Goal: Information Seeking & Learning: Learn about a topic

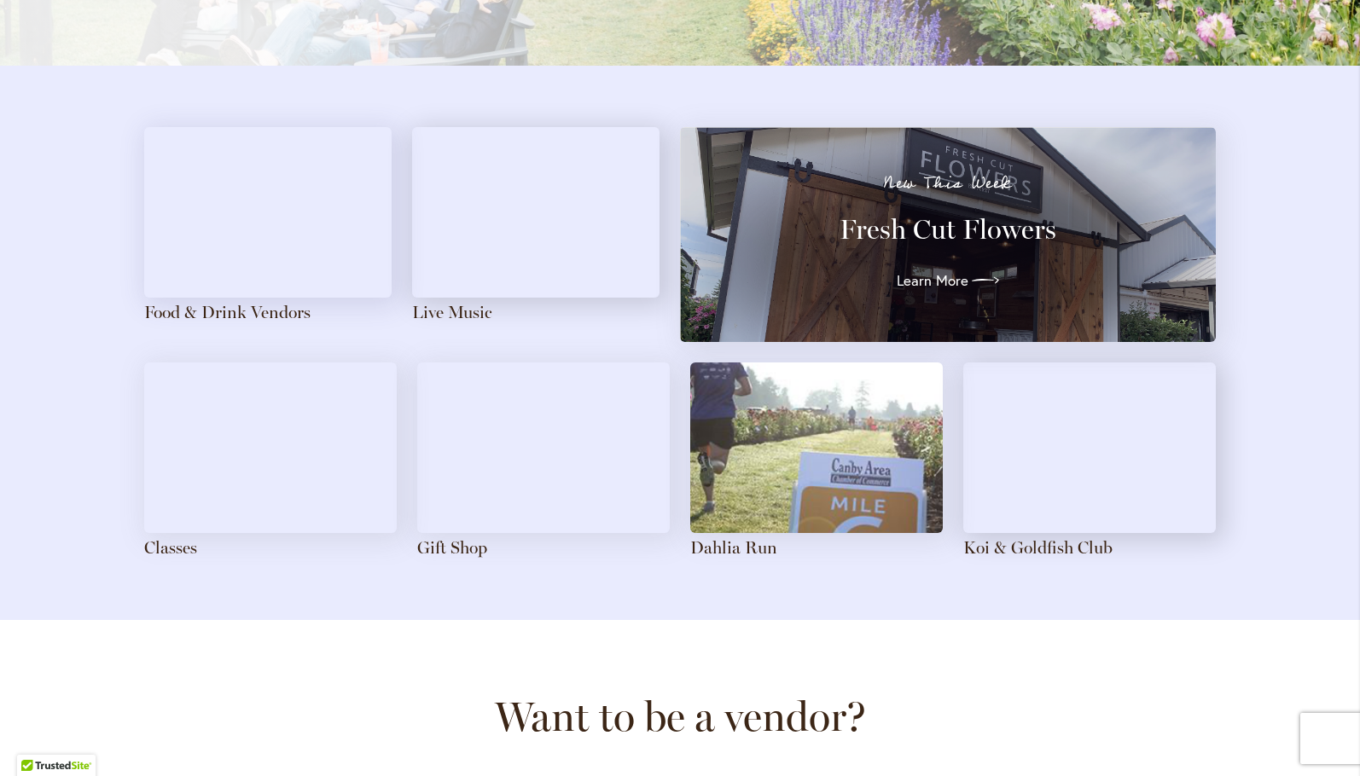
scroll to position [1791, 0]
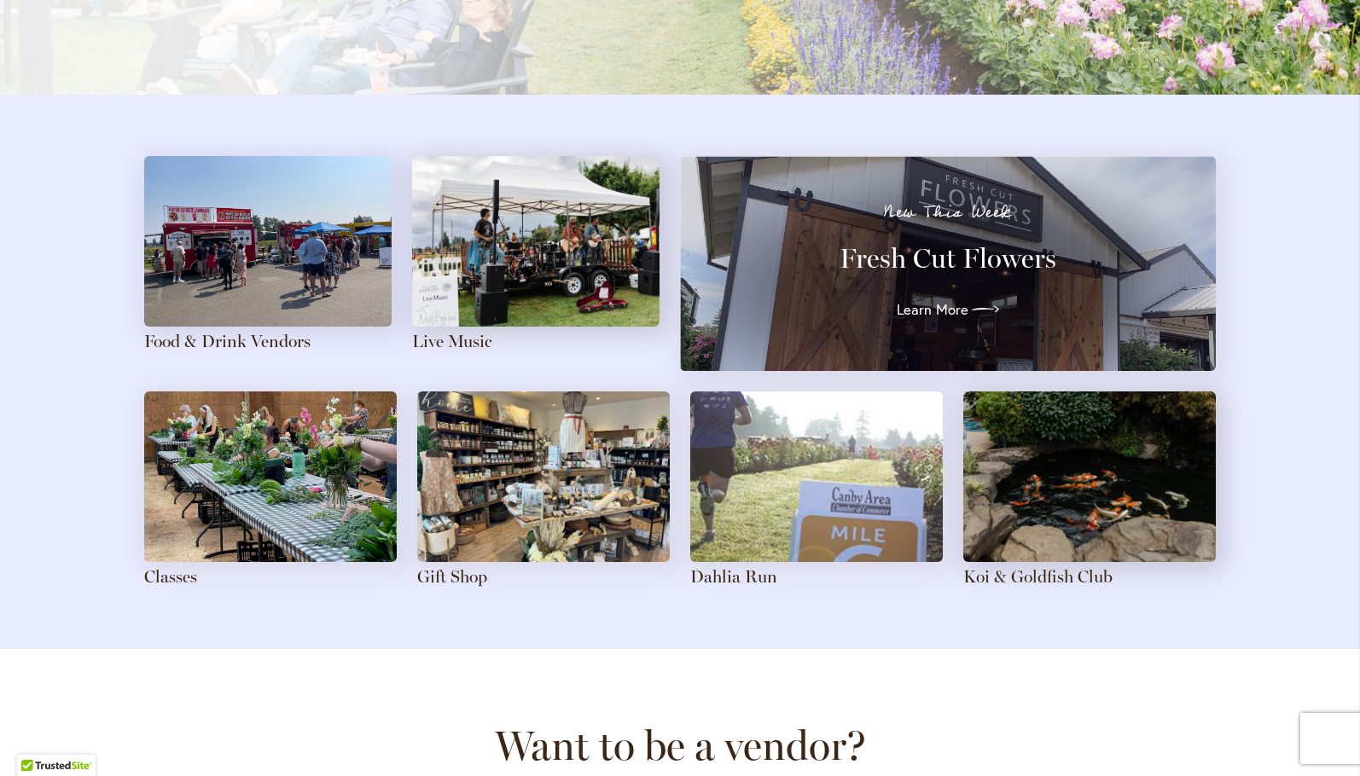
drag, startPoint x: 857, startPoint y: 270, endPoint x: 288, endPoint y: 640, distance: 678.8
click at [288, 640] on div "Food & Drink Vendors Live Music New This Week Fresh Cut Flowers Learn More Clas…" at bounding box center [680, 372] width 1360 height 554
click at [498, 467] on img at bounding box center [543, 477] width 253 height 171
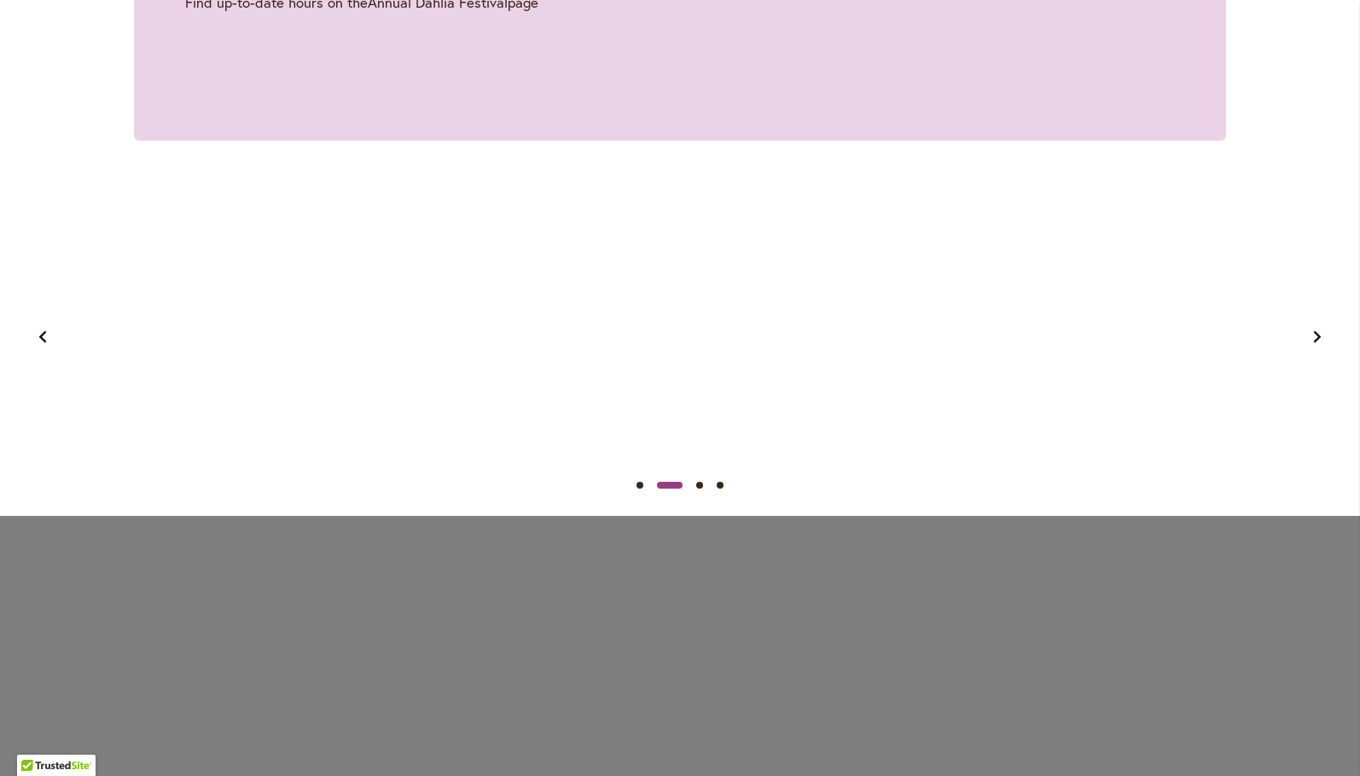
scroll to position [1706, 0]
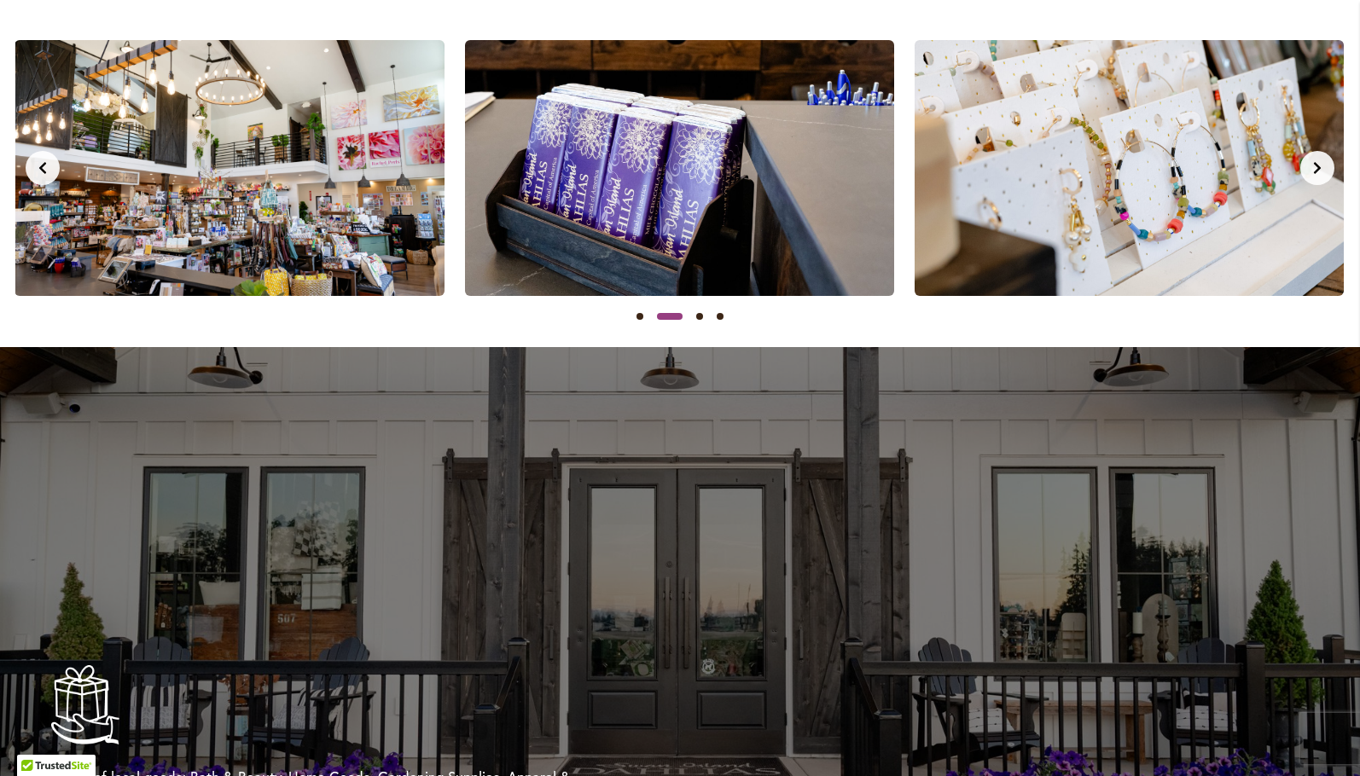
click at [1328, 181] on img at bounding box center [1128, 168] width 429 height 256
click at [1318, 174] on button "Next slide" at bounding box center [1317, 168] width 34 height 34
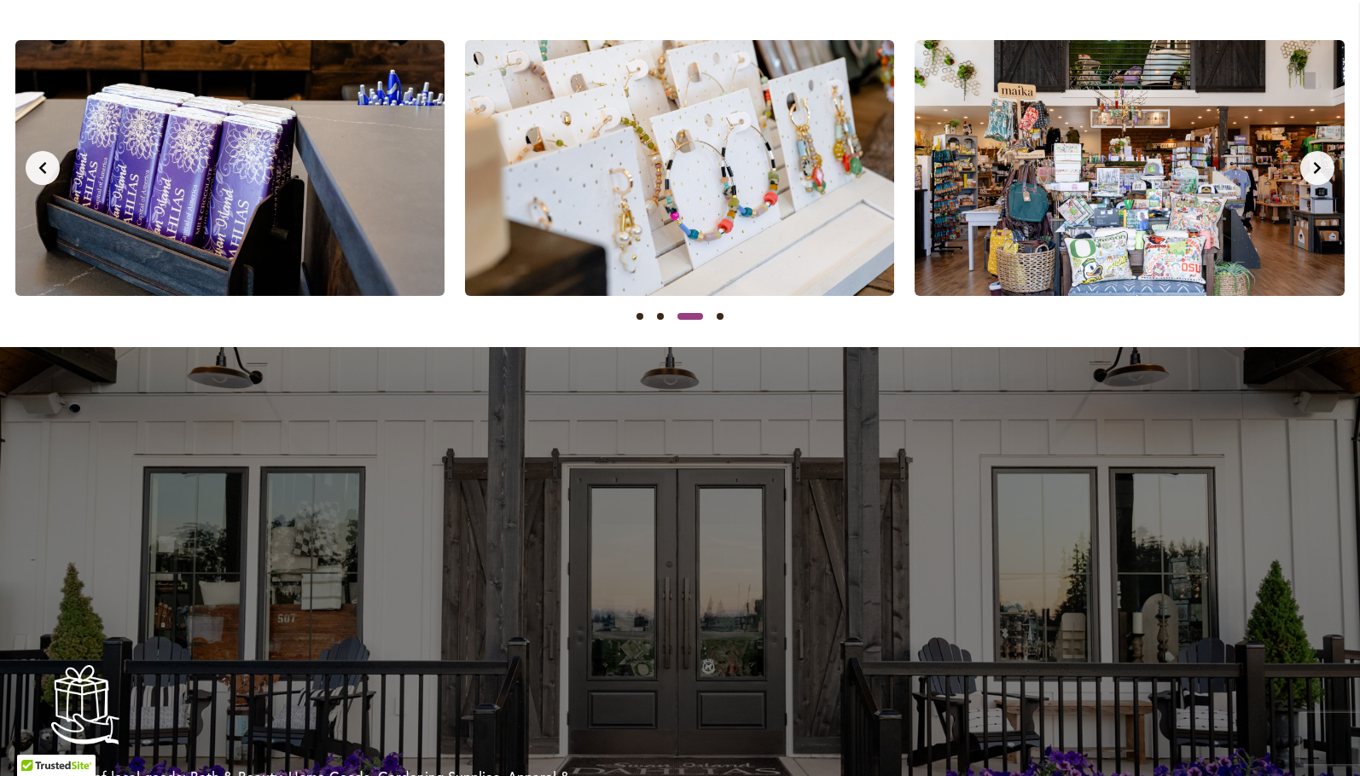
click at [1315, 175] on button "Next slide" at bounding box center [1317, 168] width 34 height 34
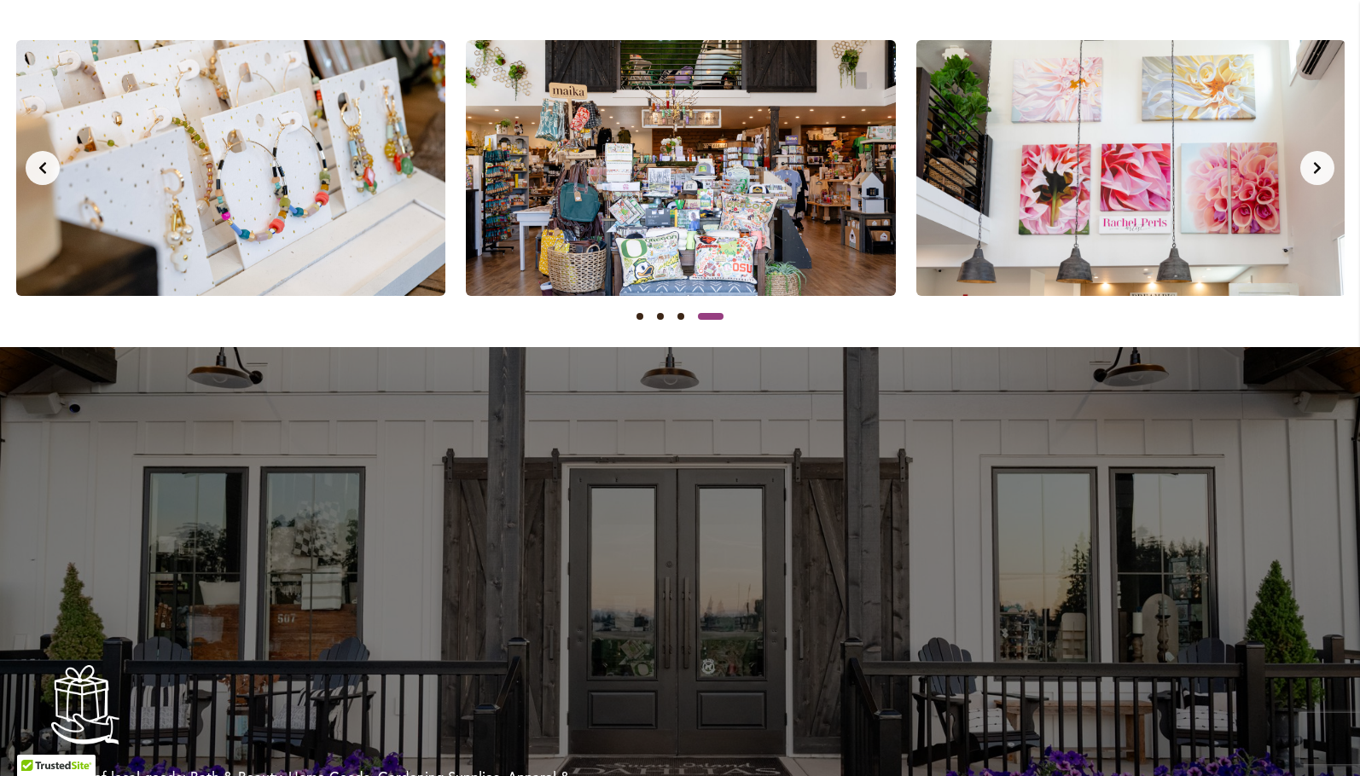
click at [1315, 175] on button "Next slide" at bounding box center [1317, 168] width 34 height 34
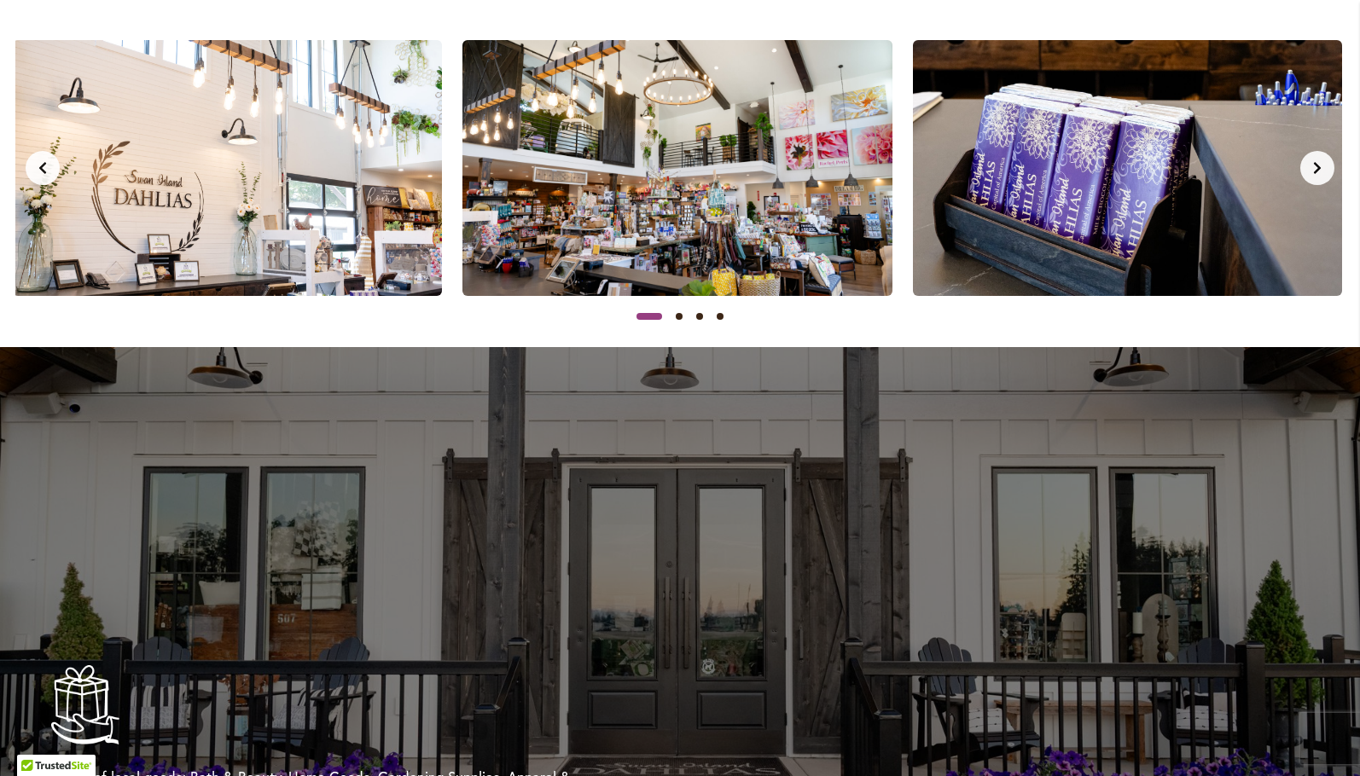
scroll to position [0, 0]
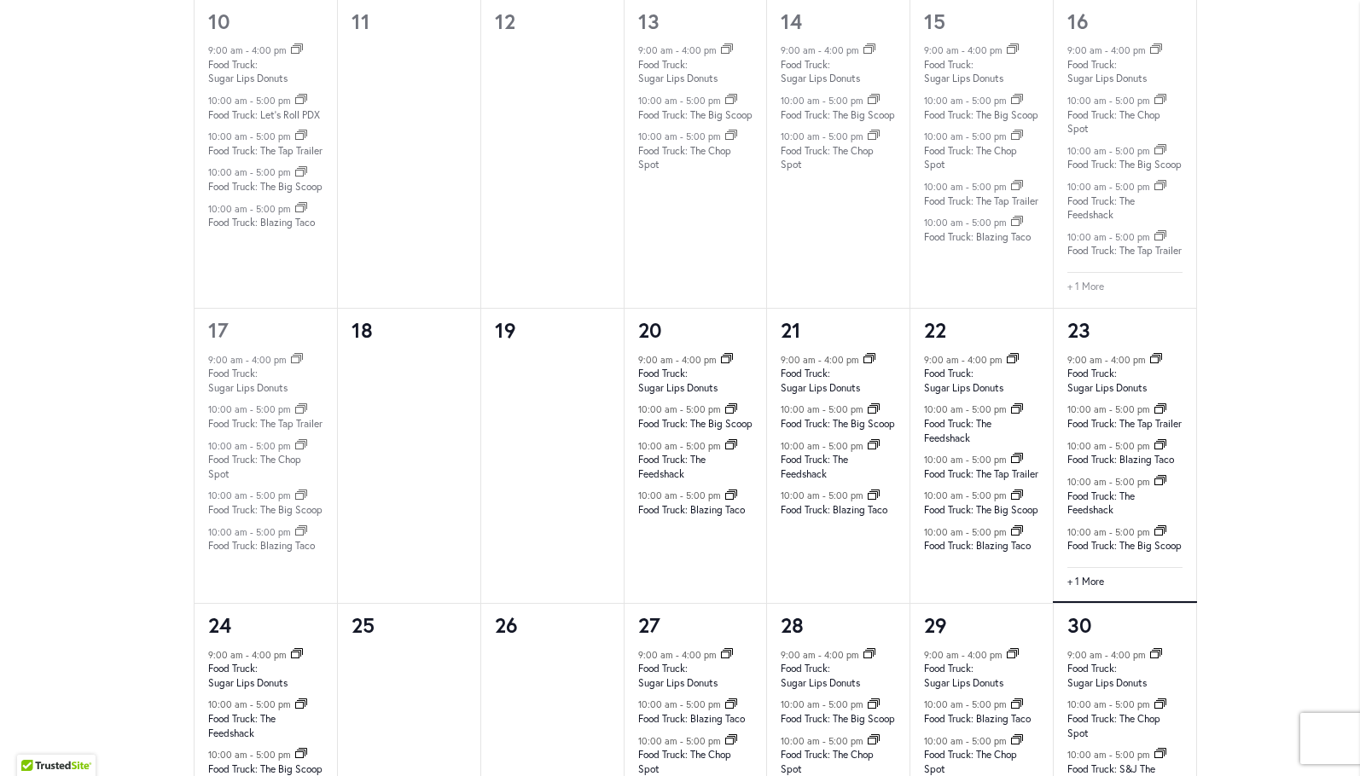
scroll to position [1621, 0]
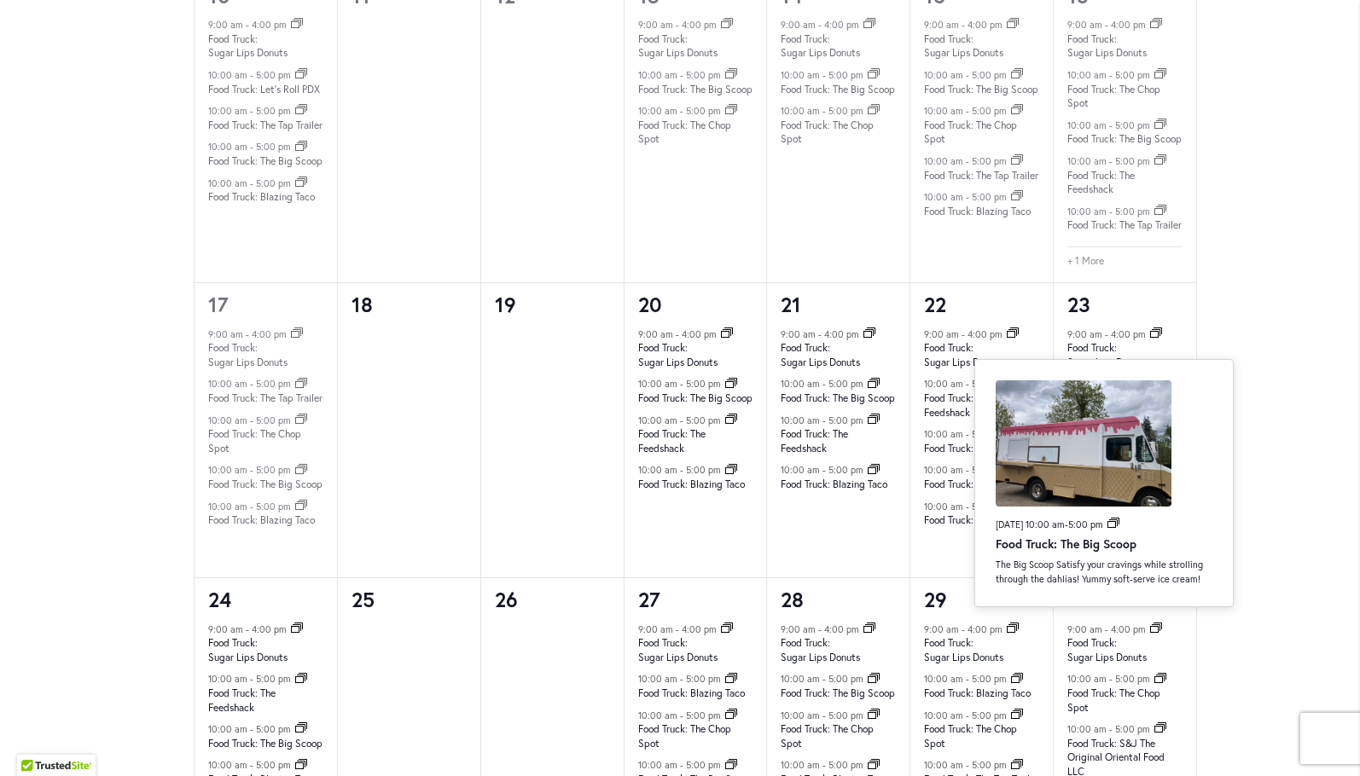
click at [1071, 565] on link "+ 1 More" at bounding box center [1085, 556] width 37 height 15
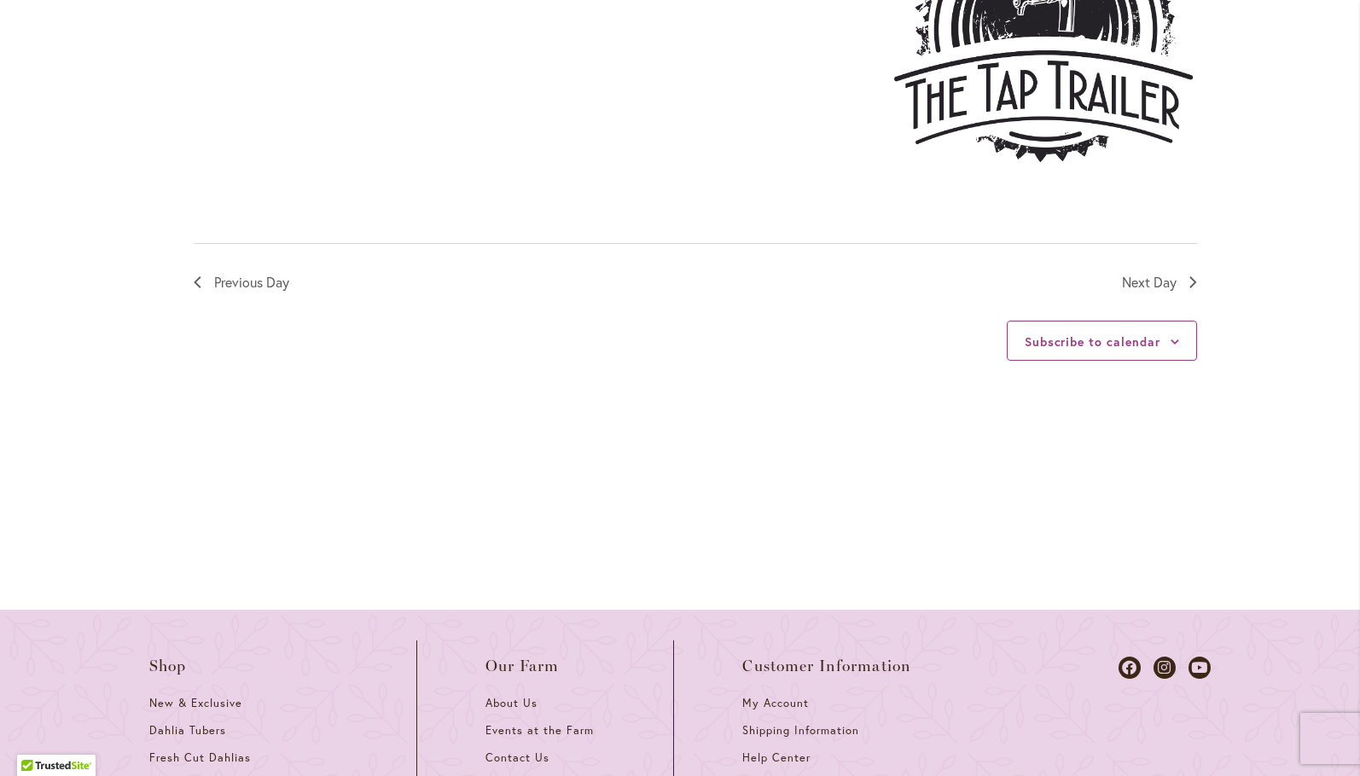
scroll to position [2815, 0]
